Goal: Transaction & Acquisition: Purchase product/service

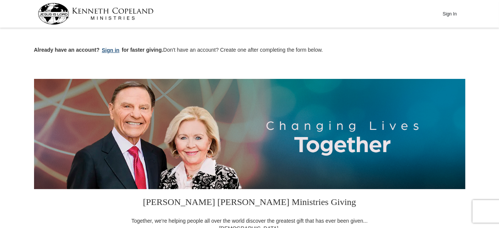
click at [111, 50] on button "Sign in" at bounding box center [110, 50] width 22 height 9
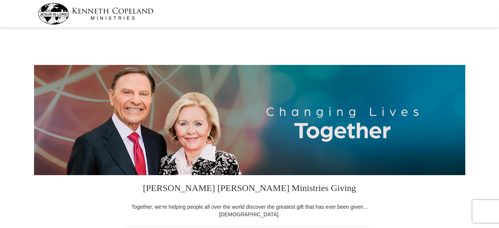
select select "AZ"
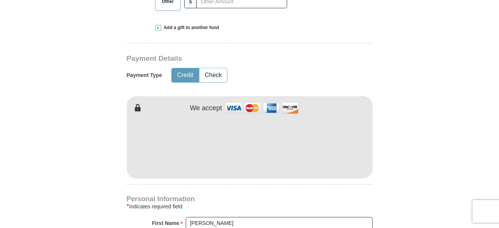
scroll to position [199, 0]
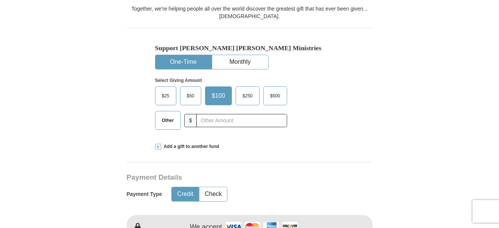
click at [191, 96] on span "$50" at bounding box center [190, 95] width 15 height 11
click at [0, 0] on input "$50" at bounding box center [0, 0] width 0 height 0
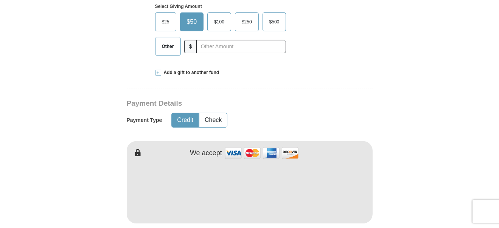
scroll to position [318, 0]
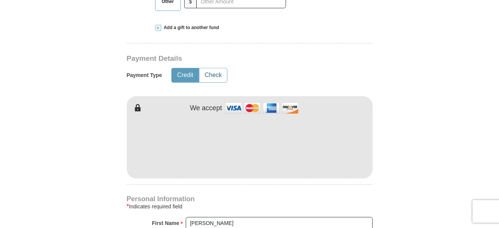
click at [212, 78] on button "Check" at bounding box center [213, 75] width 28 height 14
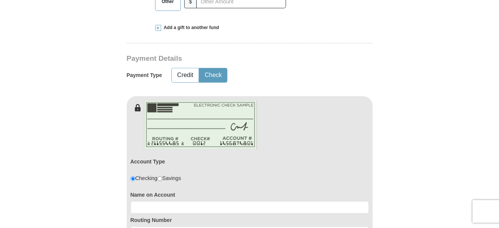
scroll to position [437, 0]
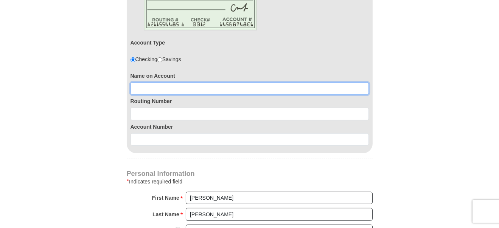
click at [186, 90] on input at bounding box center [249, 88] width 238 height 13
type input "Samantha Hegarty"
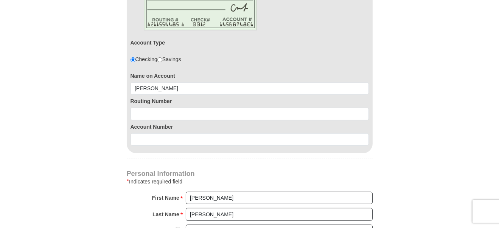
type input "SCOTTSDALE"
type input "85257"
type input "6023918179"
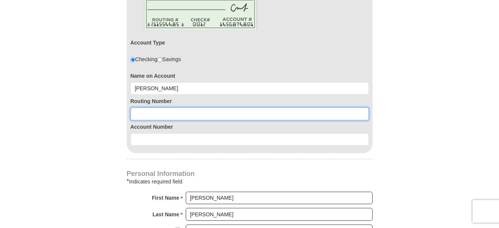
click at [175, 115] on input at bounding box center [249, 114] width 238 height 13
type input "122101706"
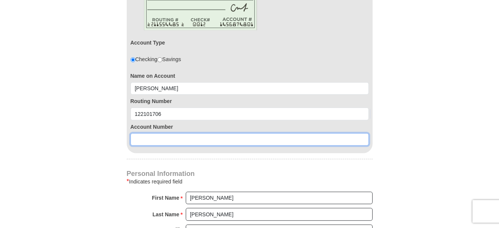
click at [154, 139] on input at bounding box center [249, 139] width 238 height 13
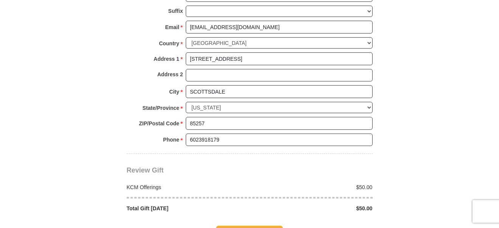
scroll to position [675, 0]
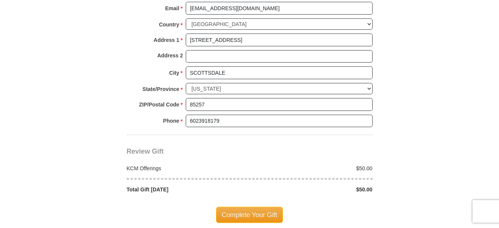
type input "457028699716"
click at [236, 212] on span "Complete Your Gift" at bounding box center [249, 215] width 67 height 16
